Goal: Communication & Community: Participate in discussion

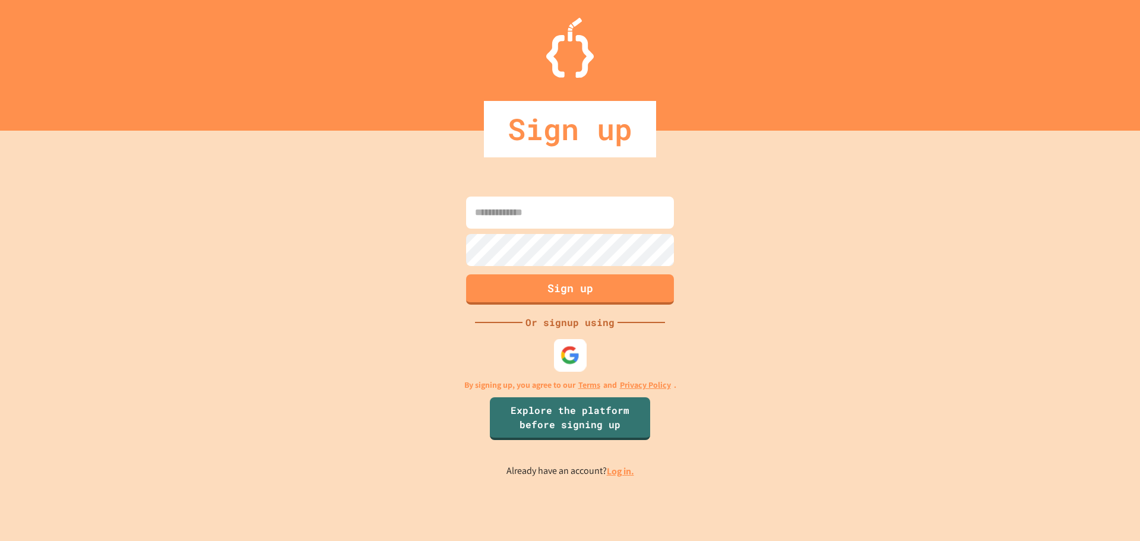
click at [576, 360] on img at bounding box center [570, 355] width 20 height 20
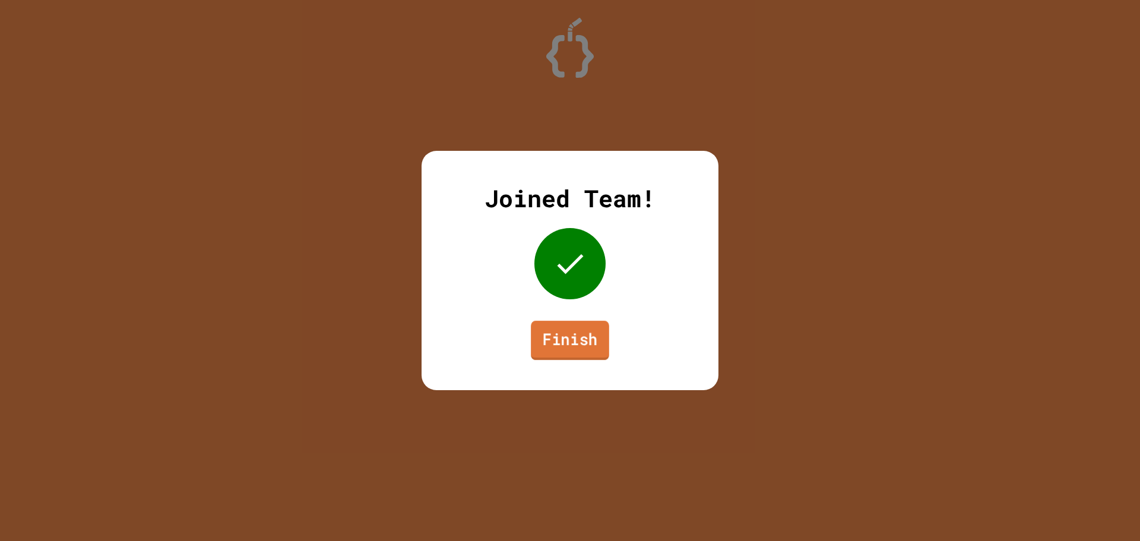
click at [577, 344] on link "Finish" at bounding box center [570, 340] width 78 height 39
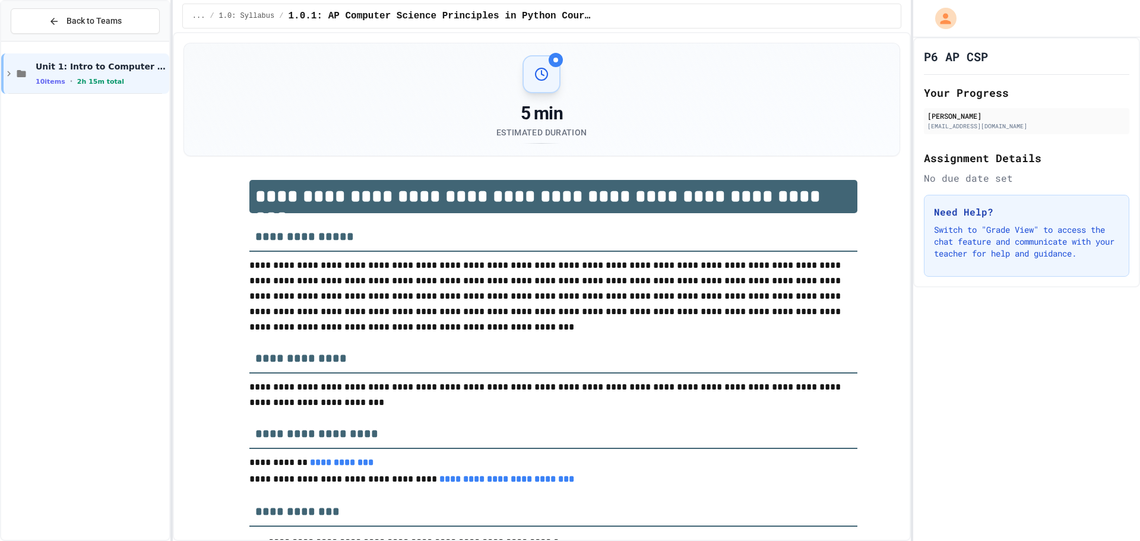
click at [511, 106] on div "5 min" at bounding box center [541, 113] width 90 height 21
click at [511, 108] on div "5 min" at bounding box center [541, 113] width 90 height 21
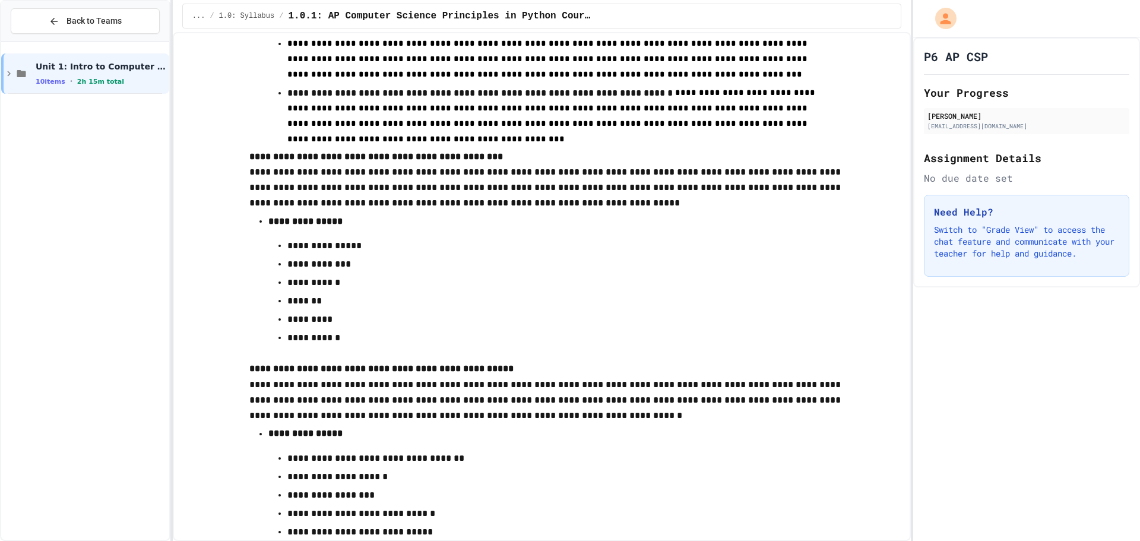
scroll to position [6668, 0]
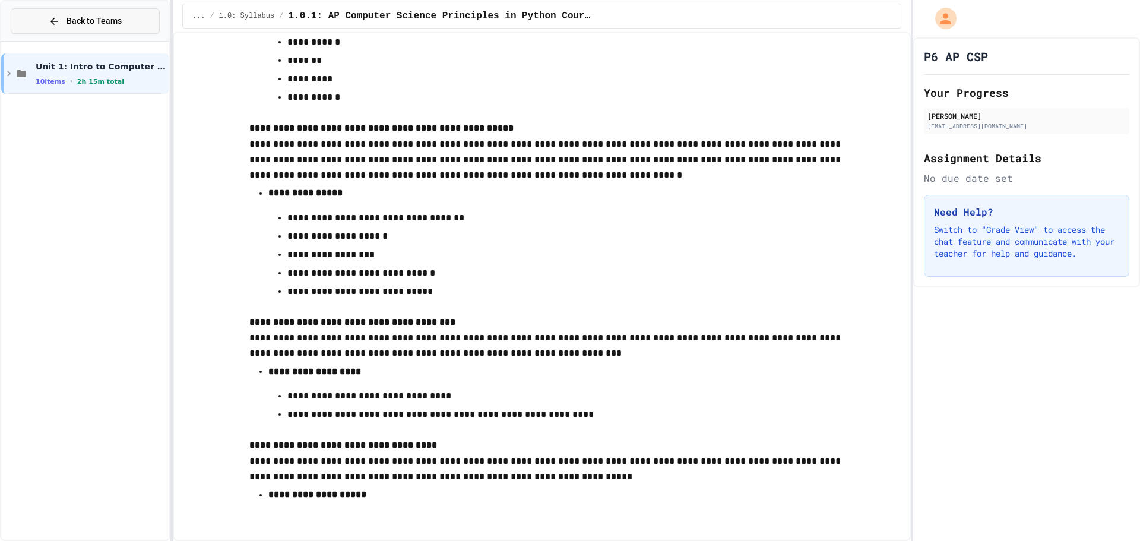
click at [84, 31] on button "Back to Teams" at bounding box center [85, 21] width 149 height 26
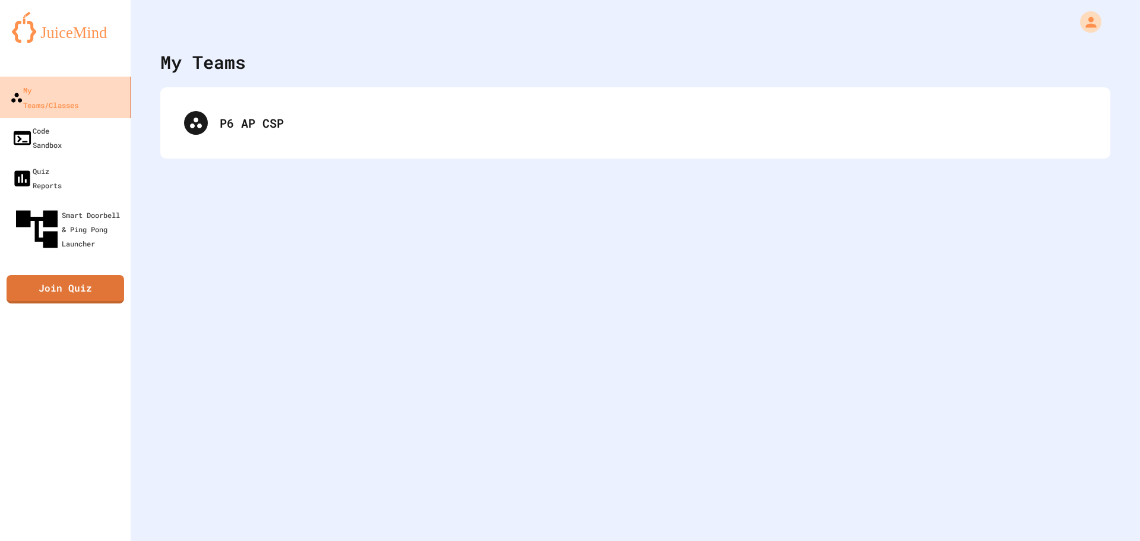
click at [66, 100] on link "My Teams/Classes" at bounding box center [65, 98] width 135 height 42
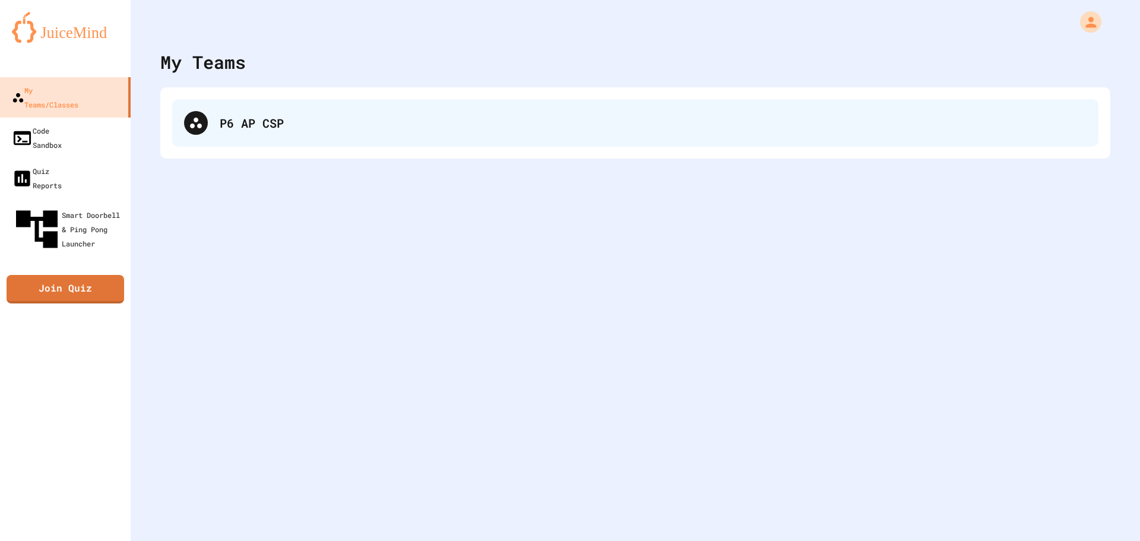
click at [201, 122] on icon at bounding box center [196, 123] width 14 height 14
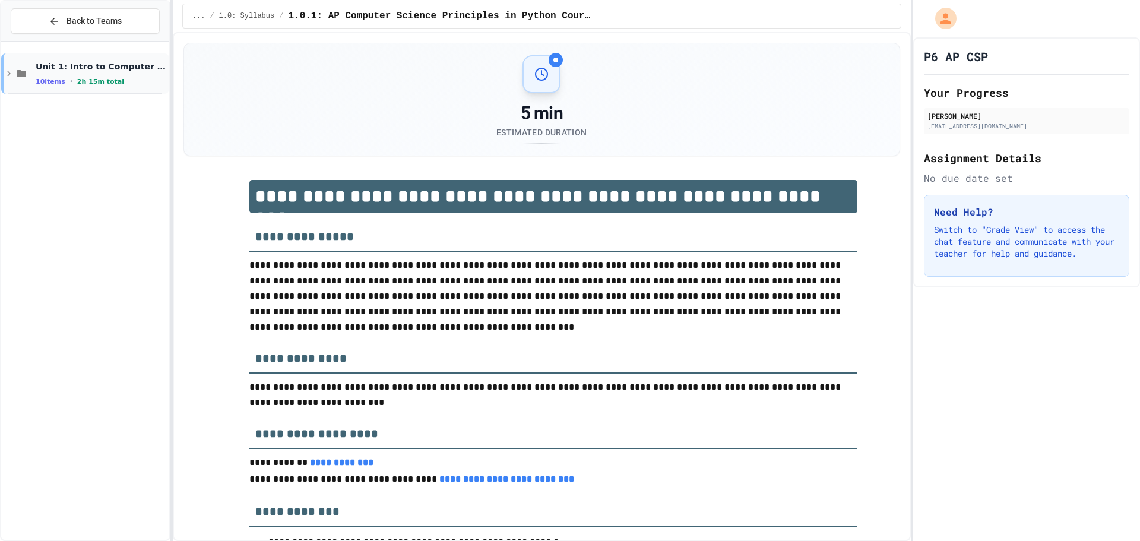
click at [87, 82] on span "2h 15m total" at bounding box center [100, 82] width 47 height 8
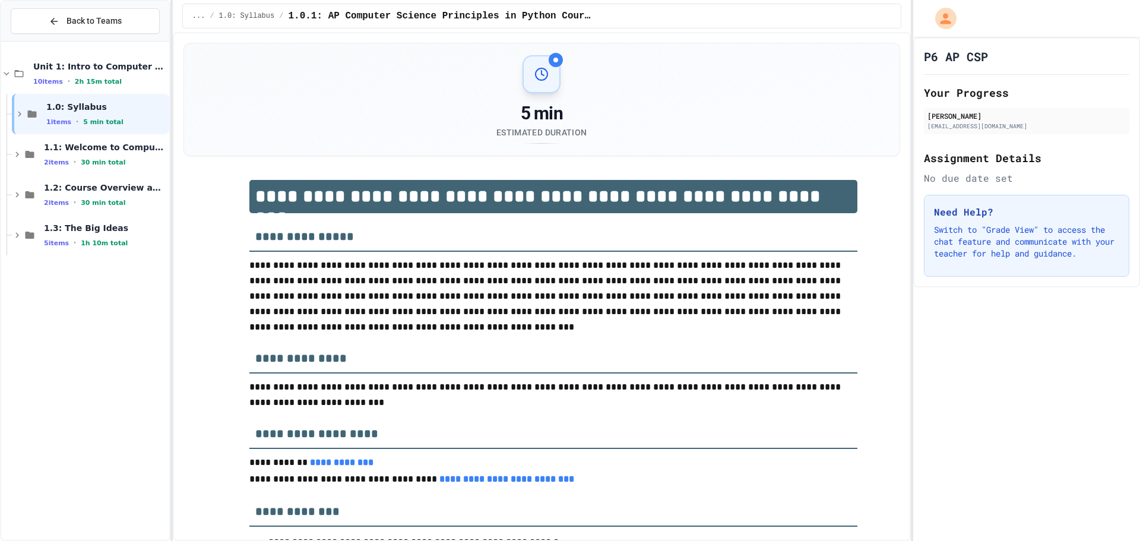
drag, startPoint x: 189, startPoint y: 75, endPoint x: 192, endPoint y: 94, distance: 19.2
click at [190, 76] on div "5 min Estimated Duration" at bounding box center [541, 99] width 715 height 112
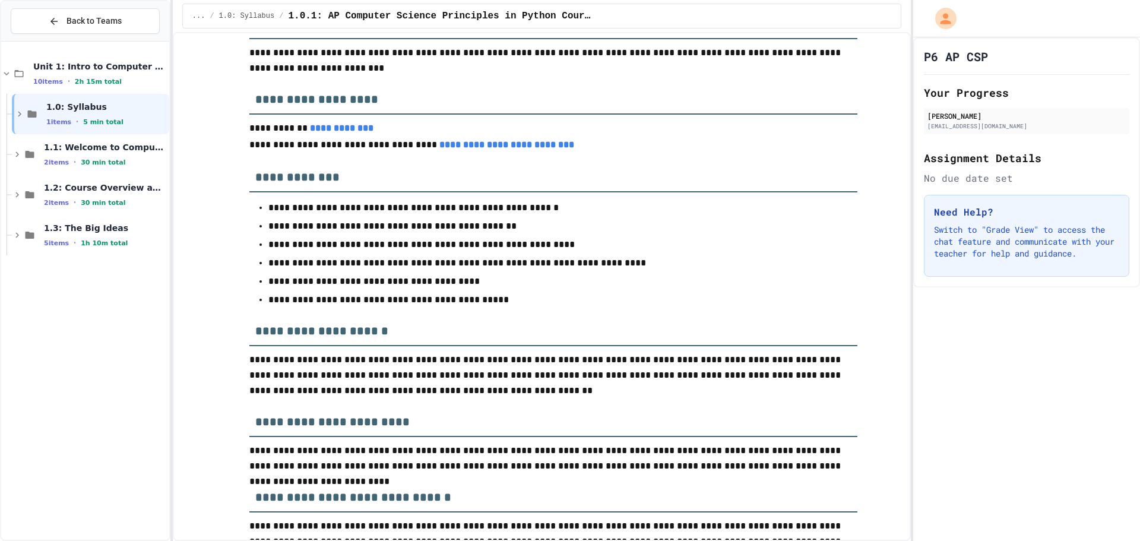
scroll to position [334, 0]
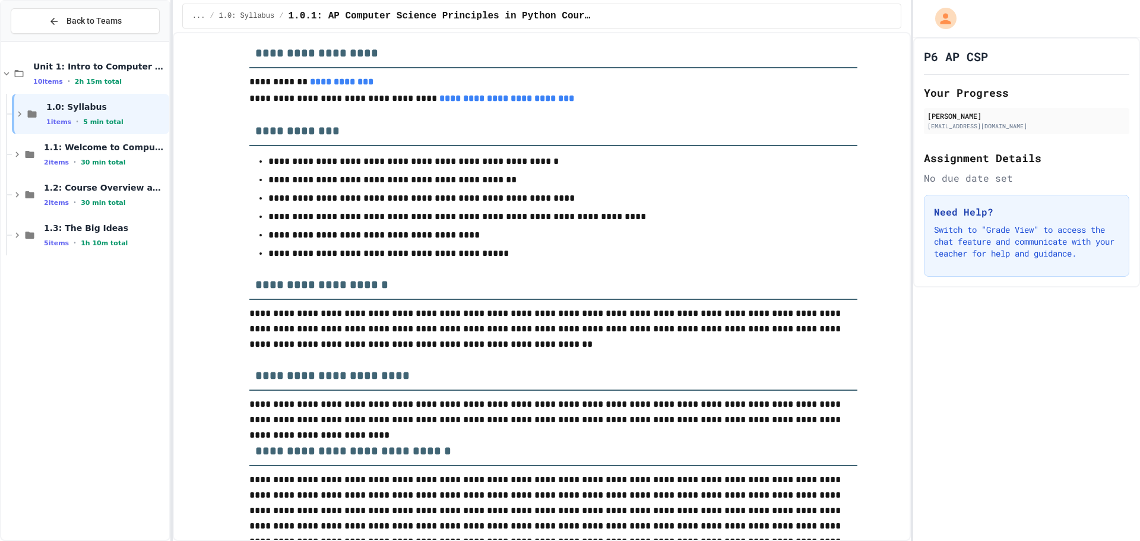
drag, startPoint x: 496, startPoint y: 420, endPoint x: 483, endPoint y: 432, distance: 18.5
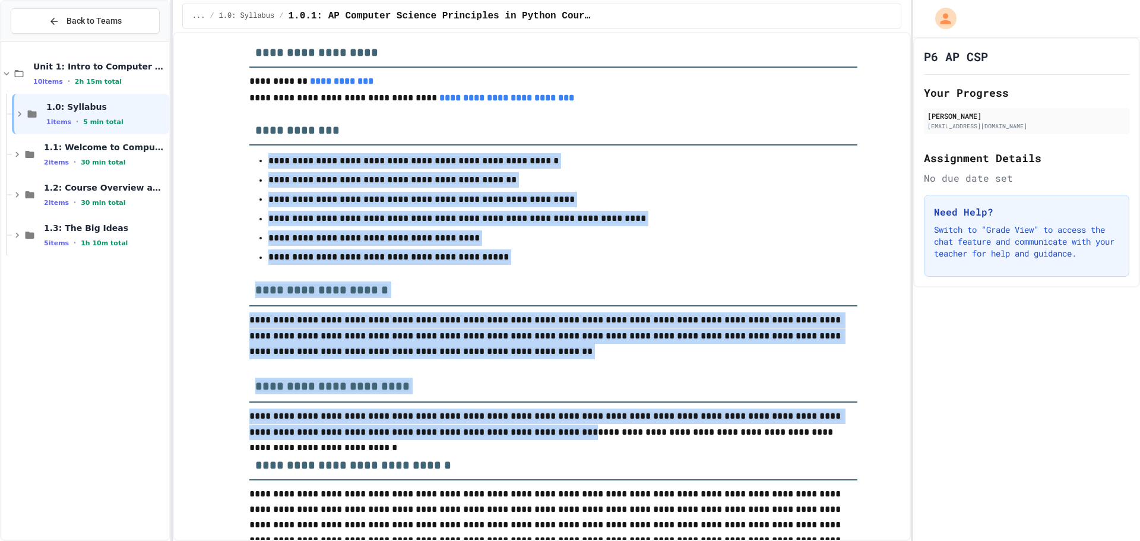
drag, startPoint x: 481, startPoint y: 422, endPoint x: 362, endPoint y: 135, distance: 310.6
click at [362, 210] on ul "**********" at bounding box center [553, 208] width 608 height 115
click at [367, 144] on h3 "**********" at bounding box center [553, 126] width 608 height 39
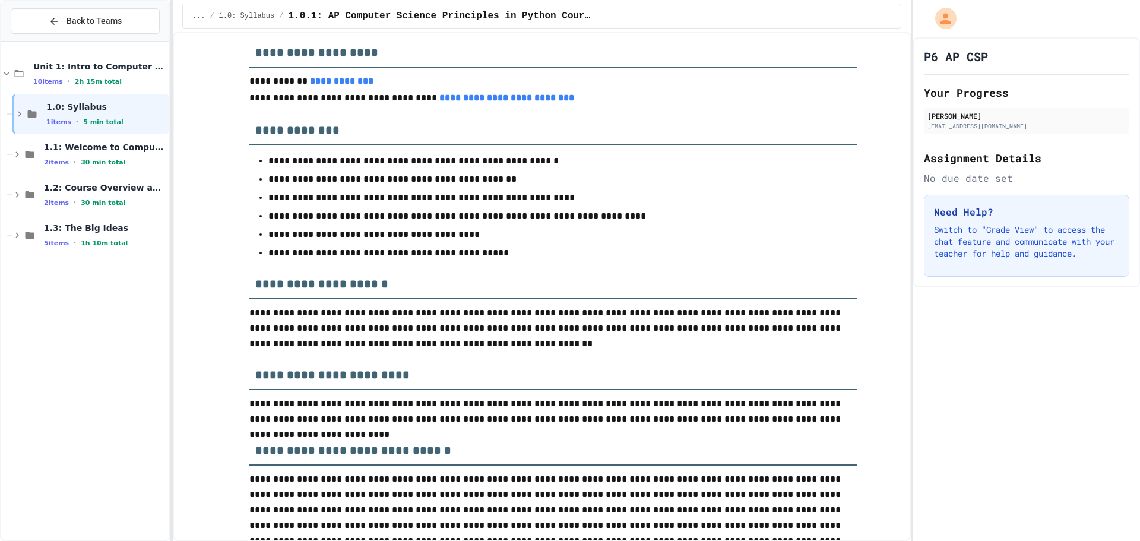
click at [369, 121] on h3 "**********" at bounding box center [553, 126] width 608 height 39
